Goal: Download file/media

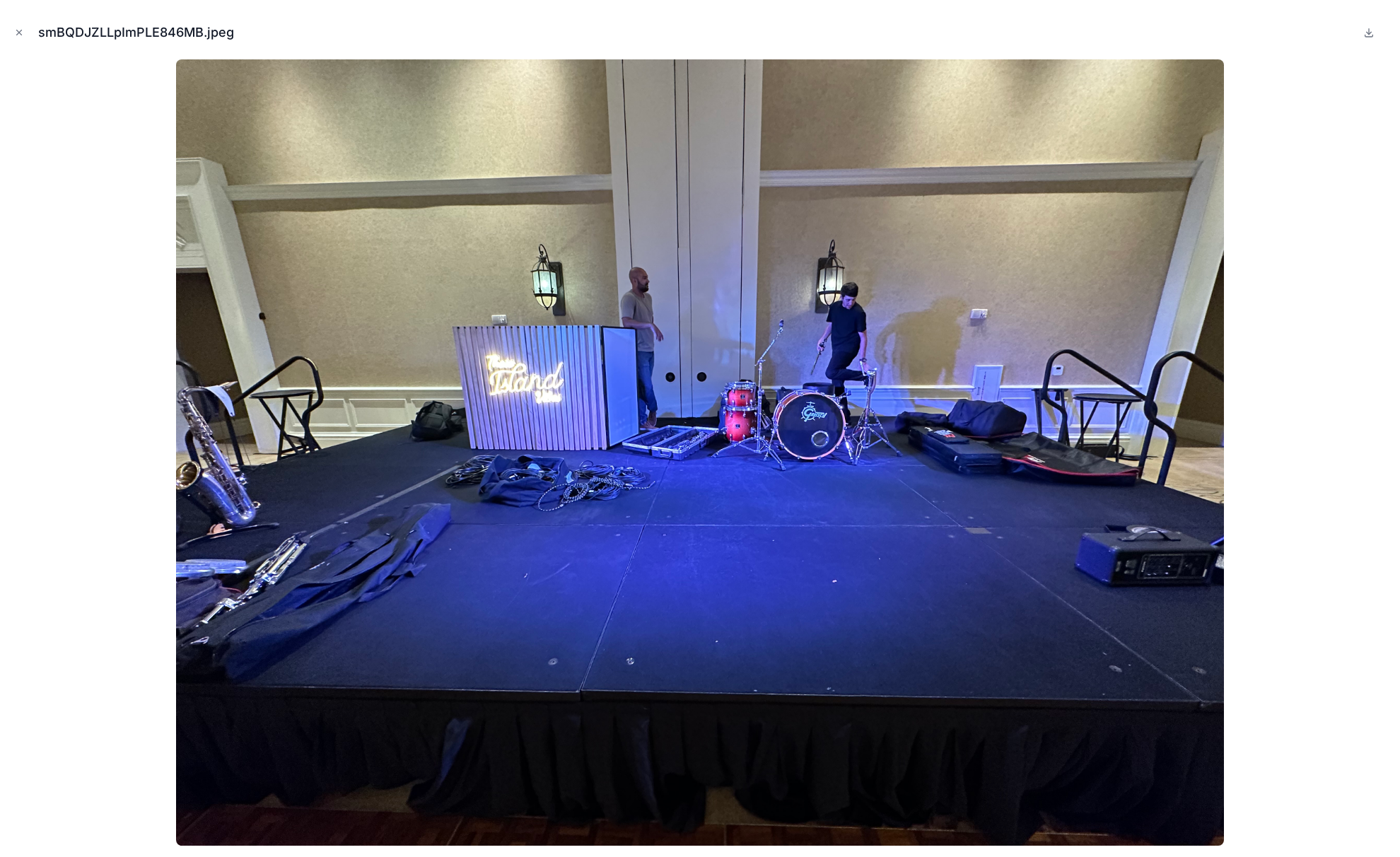
scroll to position [569, 0]
click at [20, 28] on icon "Close modal" at bounding box center [19, 33] width 10 height 10
click at [17, 28] on icon at bounding box center [22, 23] width 28 height 23
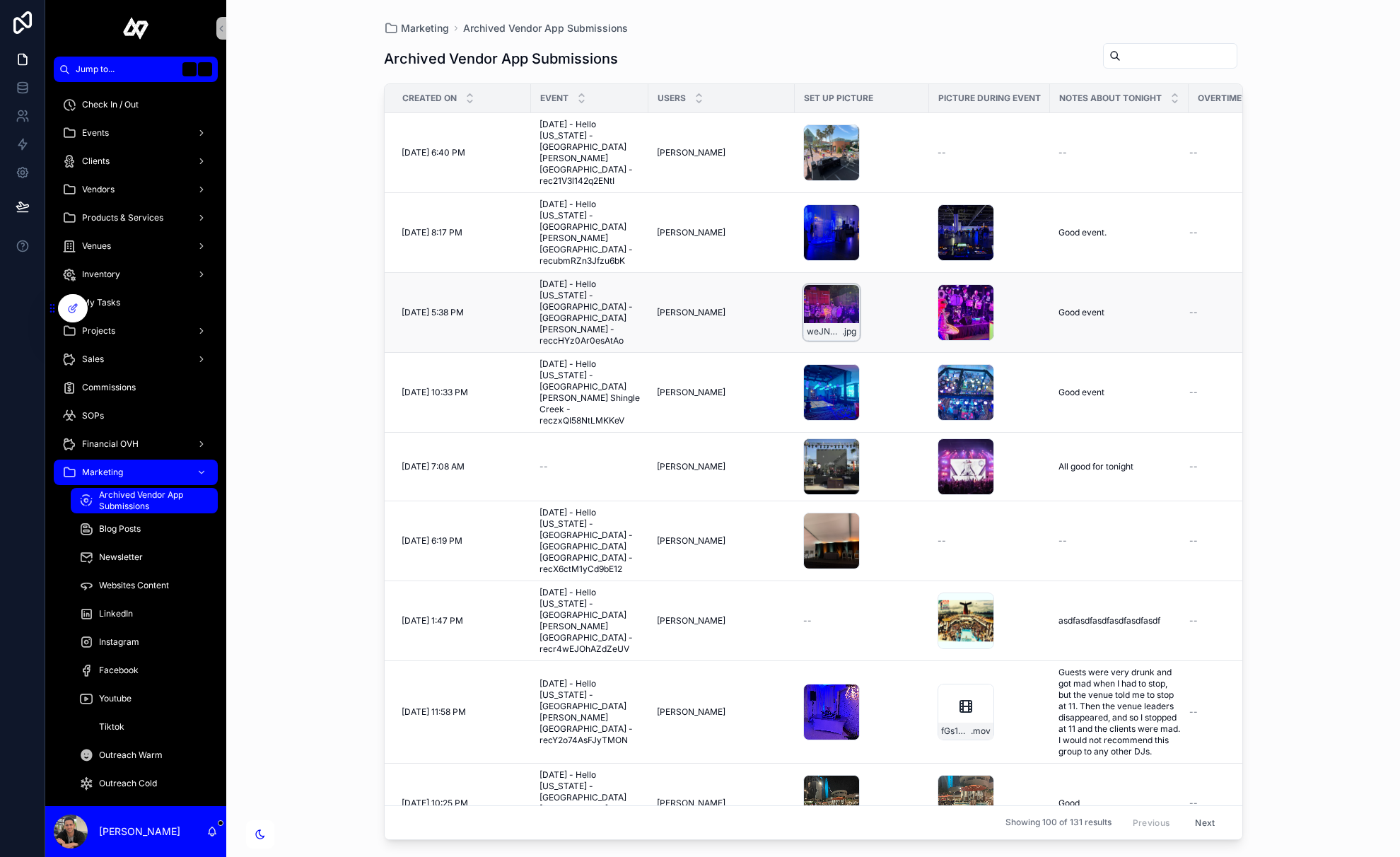
click at [843, 284] on div "weJNOzlRtqniQv8UdQDa .jpg" at bounding box center [831, 312] width 57 height 57
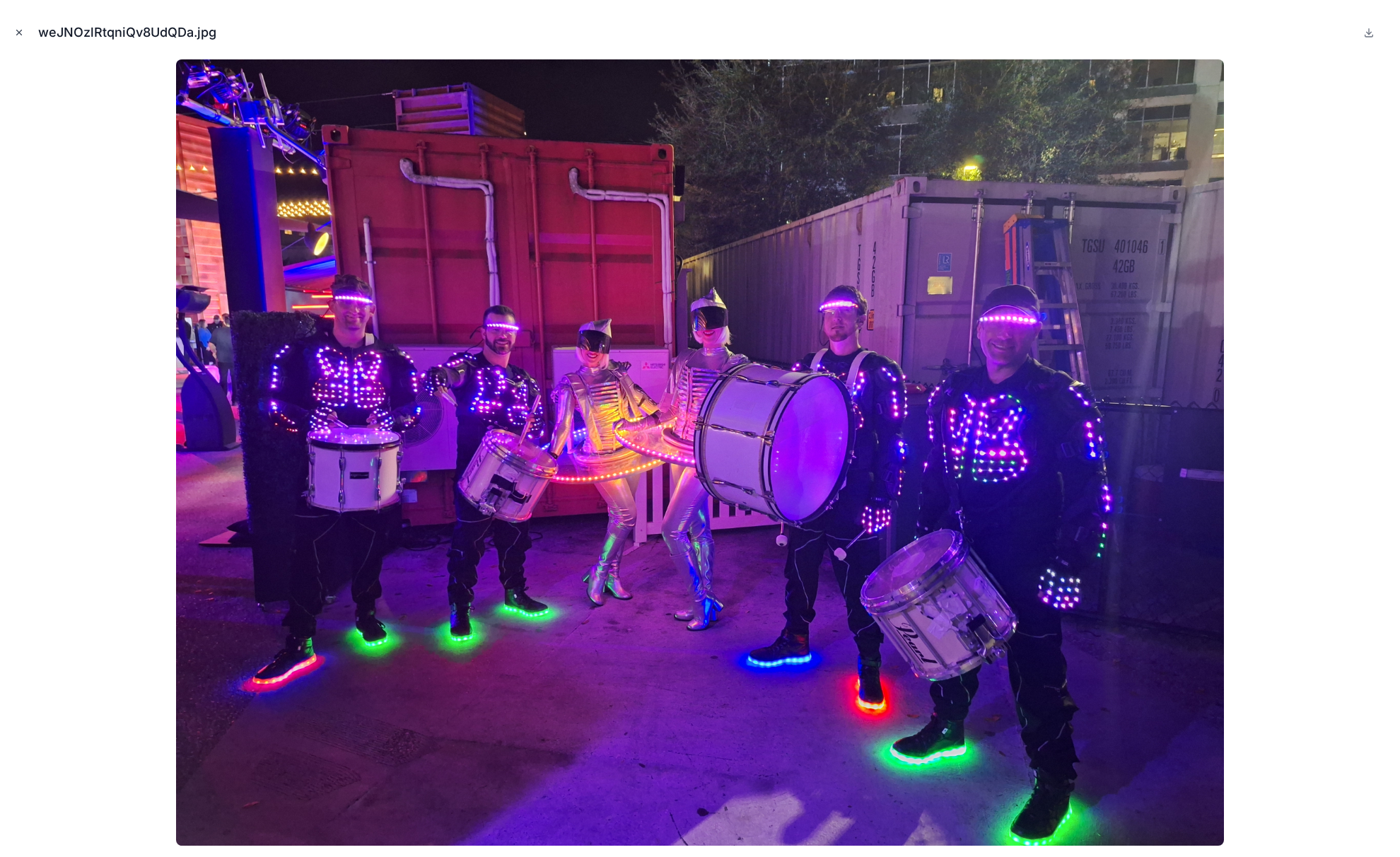
click at [20, 29] on icon "Close modal" at bounding box center [19, 33] width 10 height 10
